Goal: Task Accomplishment & Management: Complete application form

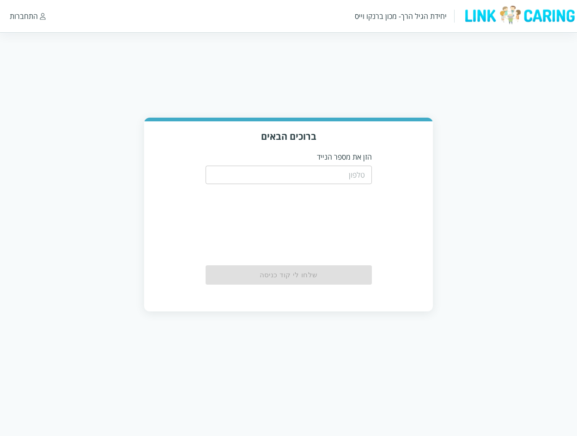
click at [312, 174] on input "tel" at bounding box center [288, 175] width 166 height 18
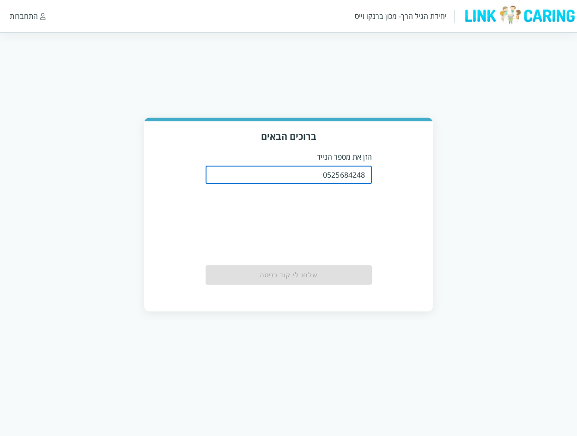
type input "0525684248"
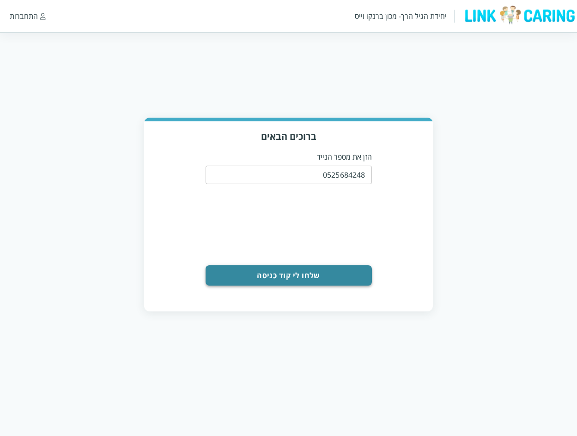
click at [297, 276] on button "שלחו לי קוד כניסה" at bounding box center [288, 275] width 166 height 20
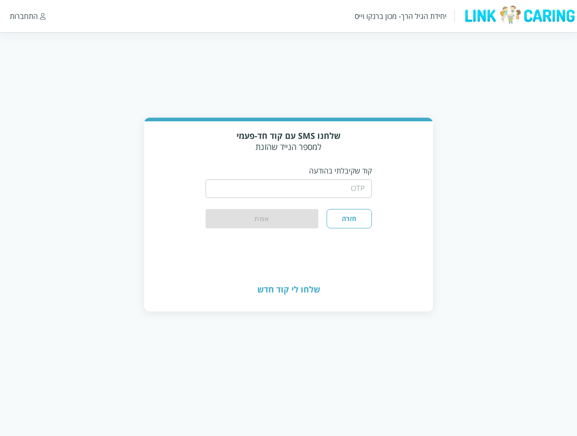
click at [313, 188] on input "string" at bounding box center [288, 189] width 166 height 18
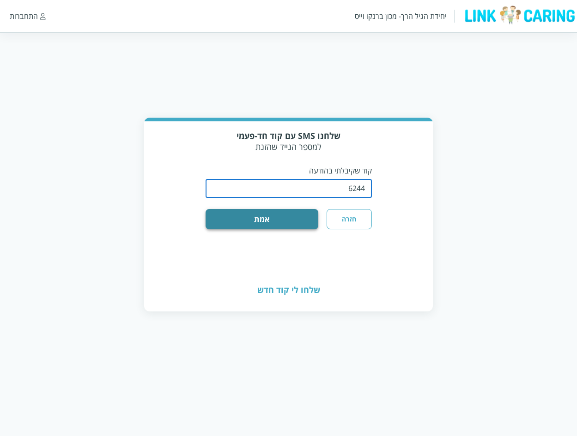
type input "6244"
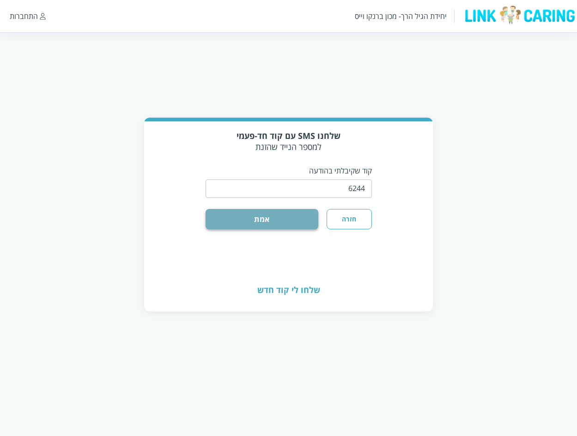
click at [269, 211] on button "אמת" at bounding box center [261, 219] width 113 height 20
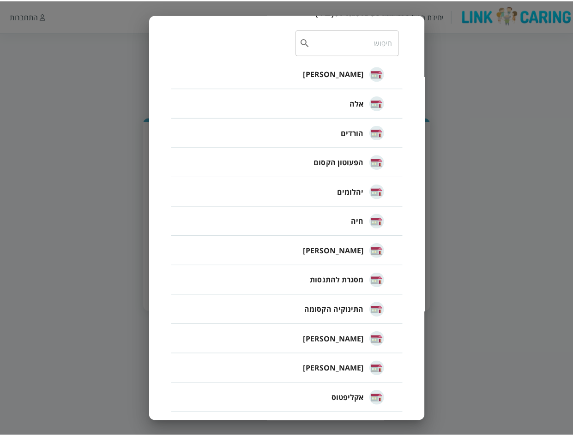
scroll to position [58, 0]
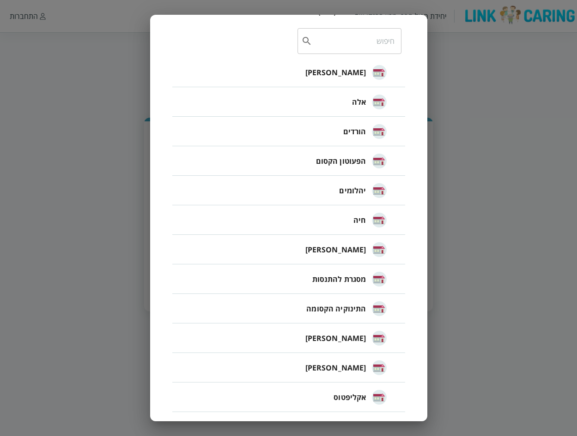
click at [331, 396] on li "אקליפטוס" at bounding box center [288, 398] width 233 height 30
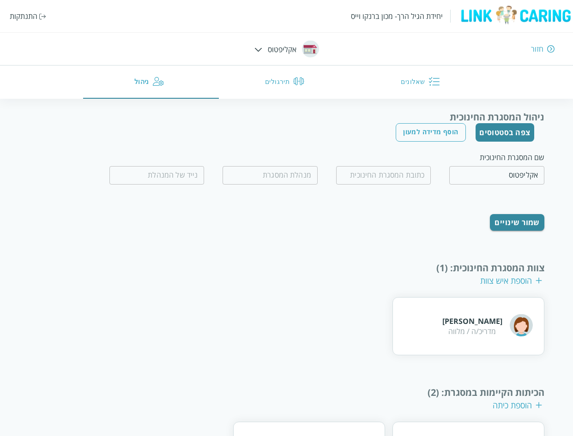
click at [65, 277] on div "צוות המסגרת החינוכית : (1) הוספת איש צוות" at bounding box center [287, 274] width 516 height 25
click at [360, 178] on input "text" at bounding box center [383, 175] width 95 height 18
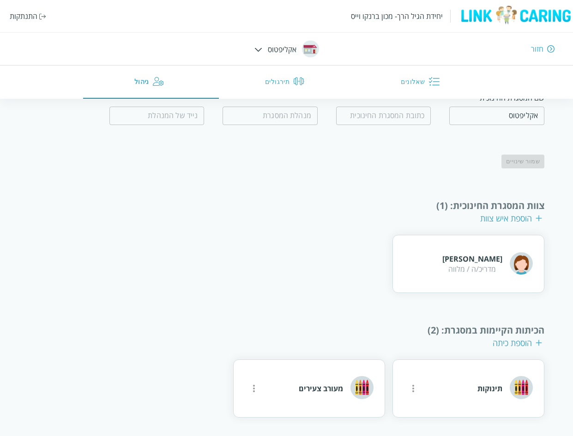
scroll to position [60, 0]
